Goal: Book appointment/travel/reservation

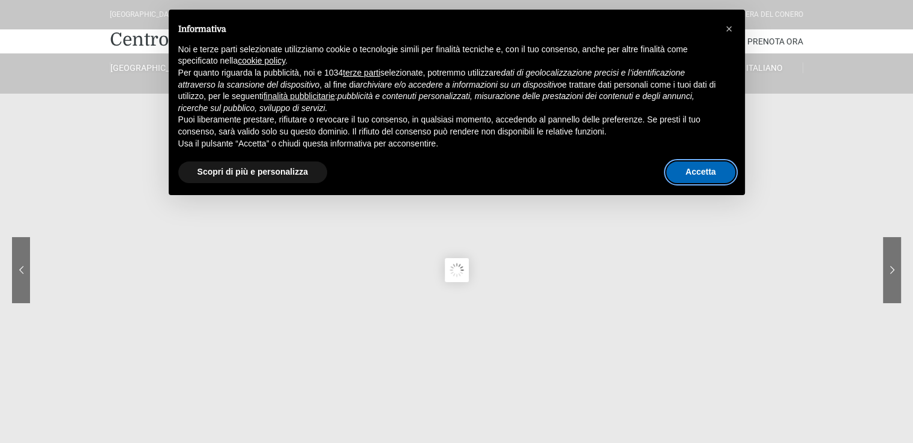
click at [709, 174] on button "Accetta" at bounding box center [700, 172] width 69 height 22
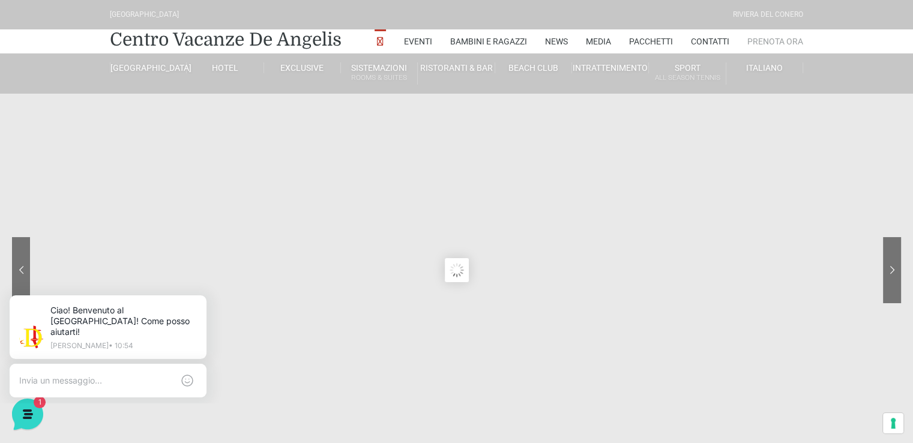
click at [773, 46] on link "Prenota Ora" at bounding box center [775, 41] width 56 height 24
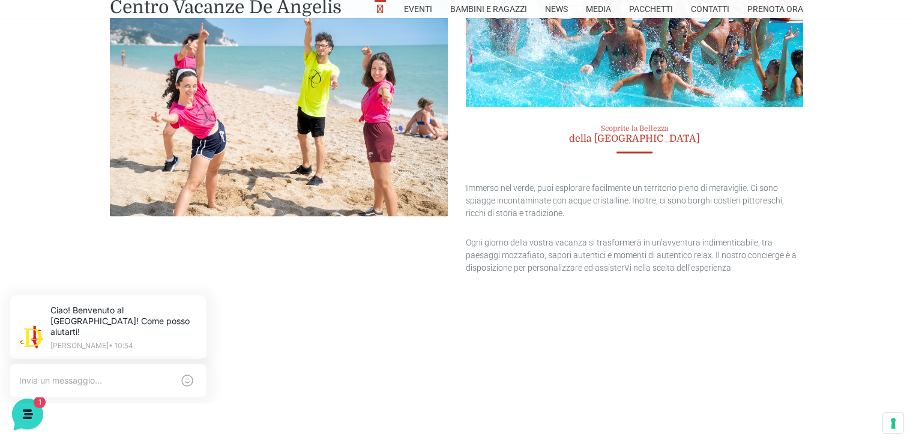
scroll to position [2391, 0]
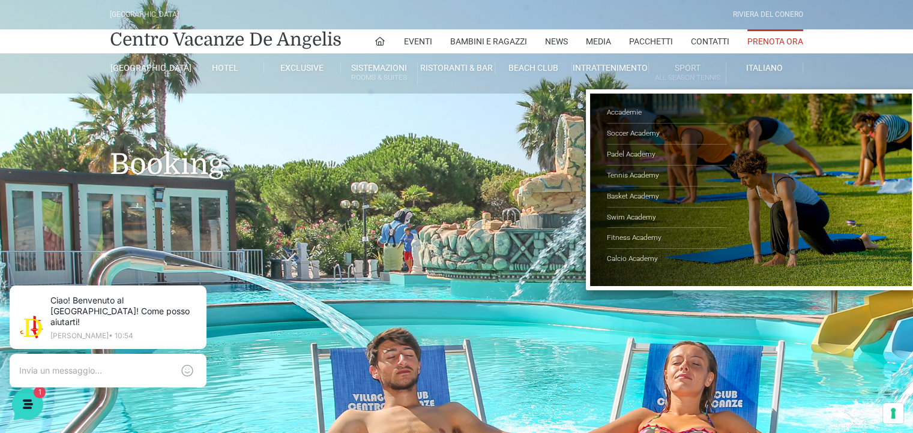
click at [689, 67] on link "Sport All Season Tennis" at bounding box center [687, 73] width 77 height 22
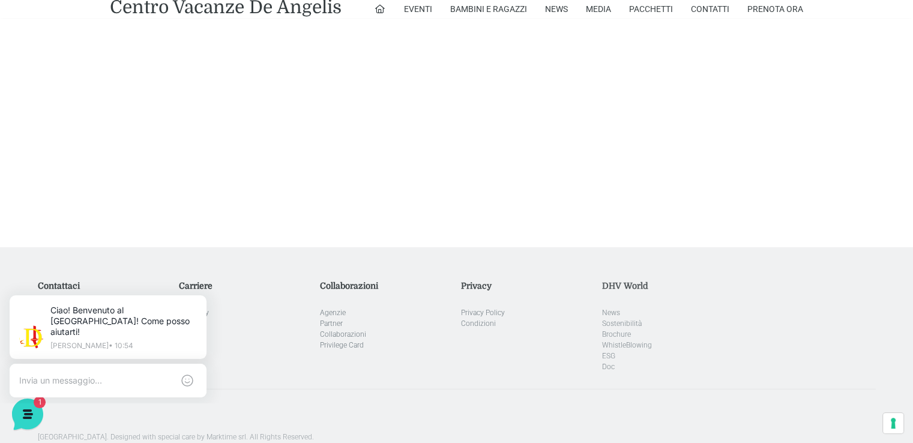
scroll to position [3387, 0]
click at [257, 6] on link "Centro Vacanze De Angelis" at bounding box center [226, 7] width 232 height 18
